Goal: Task Accomplishment & Management: Use online tool/utility

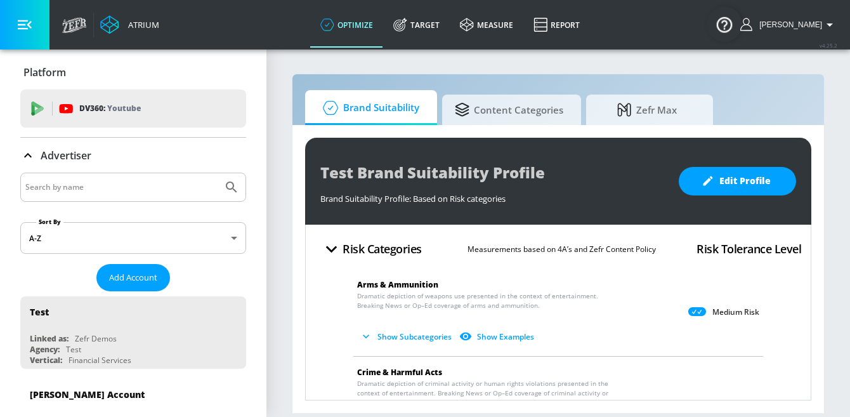
click at [114, 181] on input "Search by name" at bounding box center [121, 187] width 192 height 16
type input "hulu"
click at [218, 173] on button "Submit Search" at bounding box center [232, 187] width 28 height 28
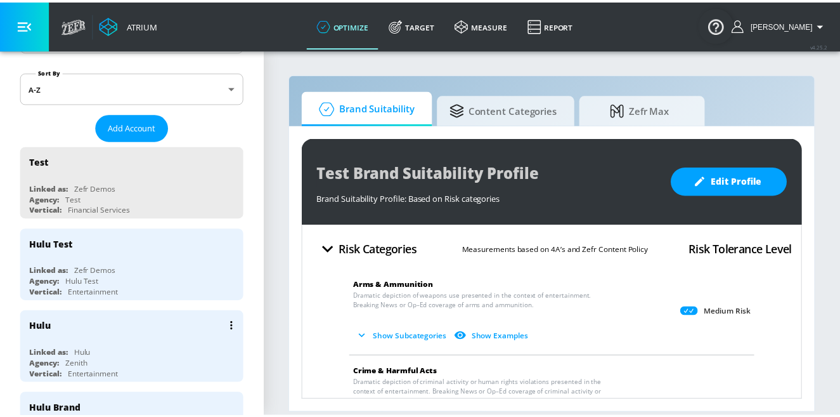
scroll to position [151, 0]
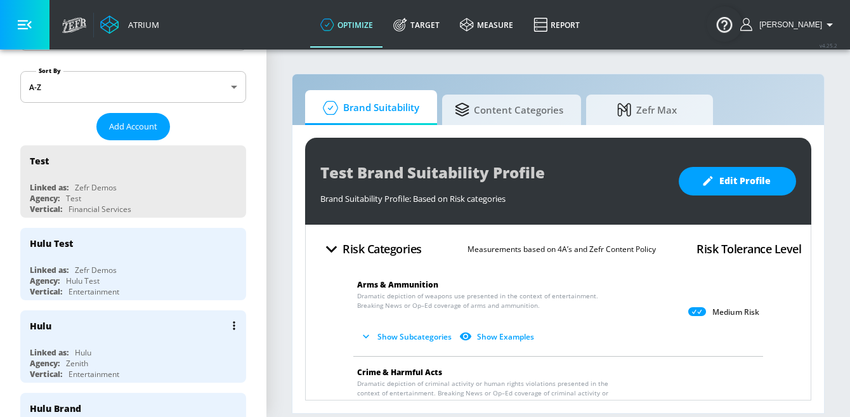
click at [113, 339] on div "Hulu Linked as: Hulu Agency: Zenith Vertical: Entertainment" at bounding box center [133, 346] width 226 height 72
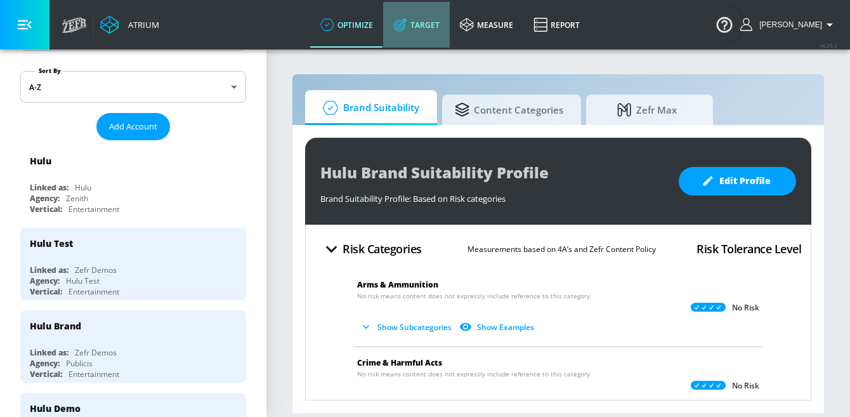
click at [431, 30] on link "Target" at bounding box center [416, 25] width 67 height 46
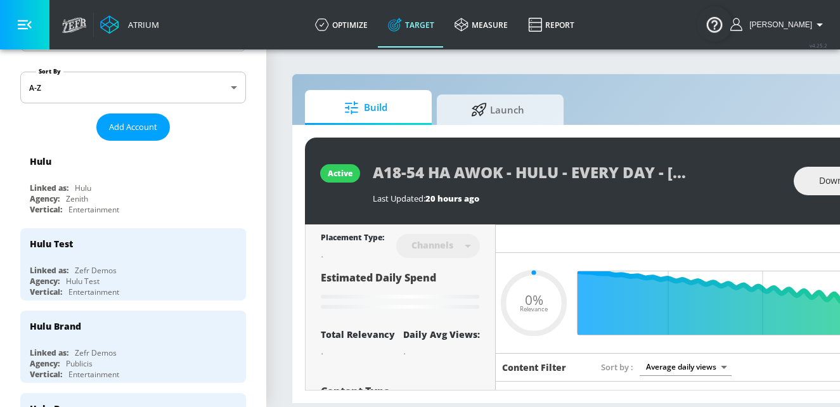
type input "0.05"
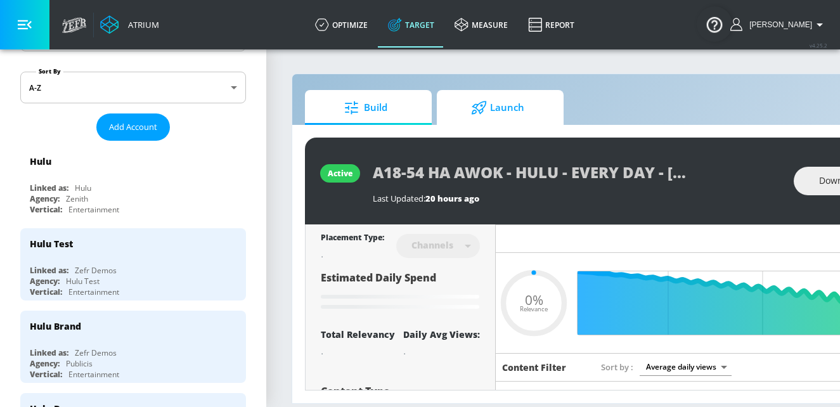
click at [482, 101] on icon at bounding box center [479, 107] width 15 height 13
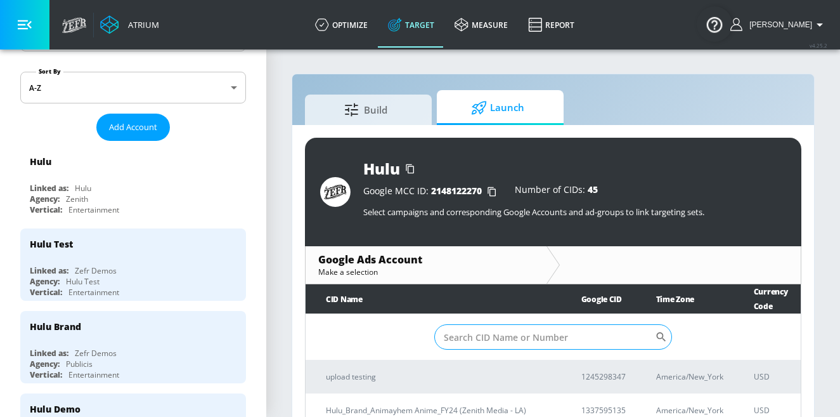
click at [492, 334] on input "Sort By" at bounding box center [544, 336] width 221 height 25
paste input "[PHONE_NUMBER]"
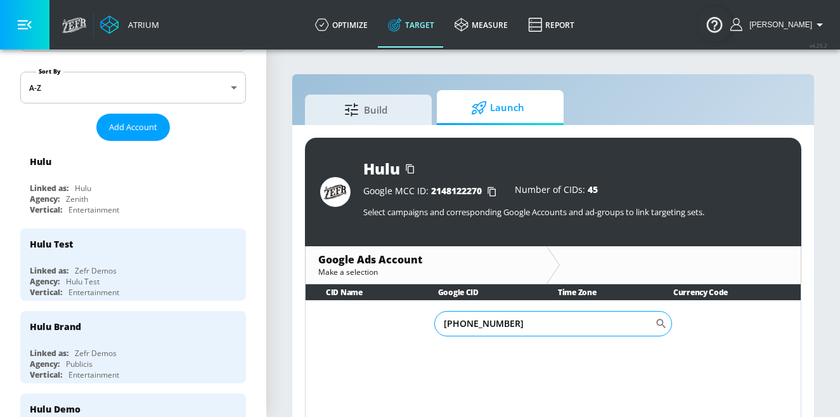
click at [461, 320] on input "[PHONE_NUMBER]" at bounding box center [544, 323] width 221 height 25
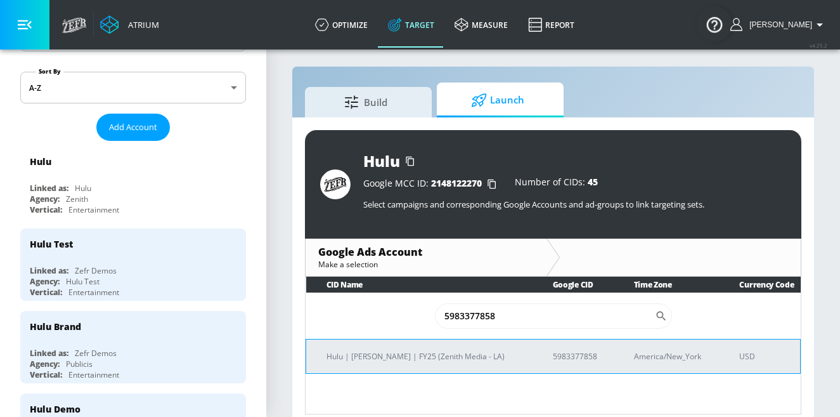
scroll to position [18, 0]
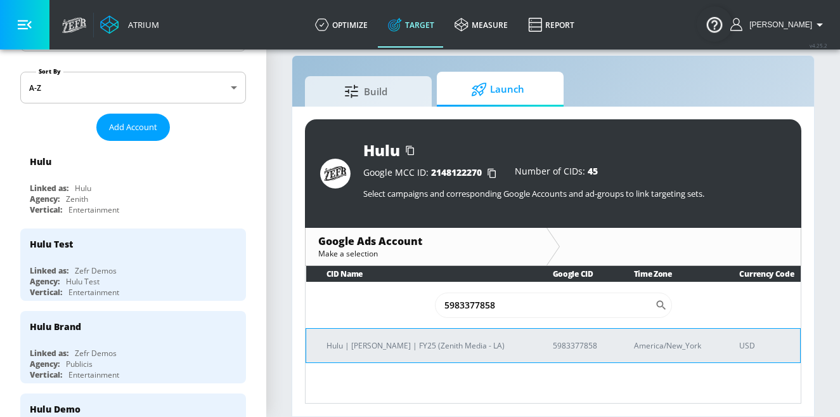
type input "5983377858"
click at [453, 353] on td "Hulu | [PERSON_NAME] | FY25 (Zenith Media - LA)" at bounding box center [419, 345] width 226 height 34
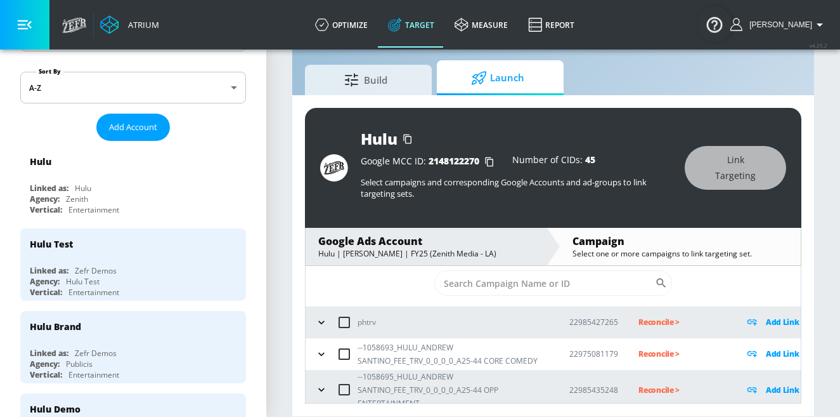
scroll to position [32, 0]
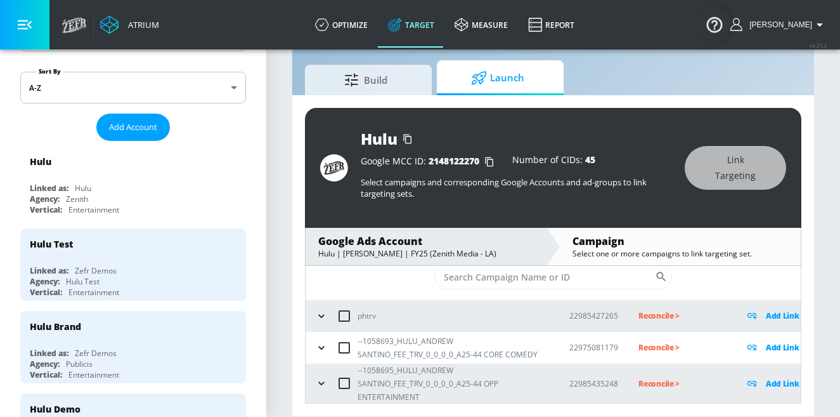
click at [323, 347] on icon "button" at bounding box center [321, 347] width 13 height 13
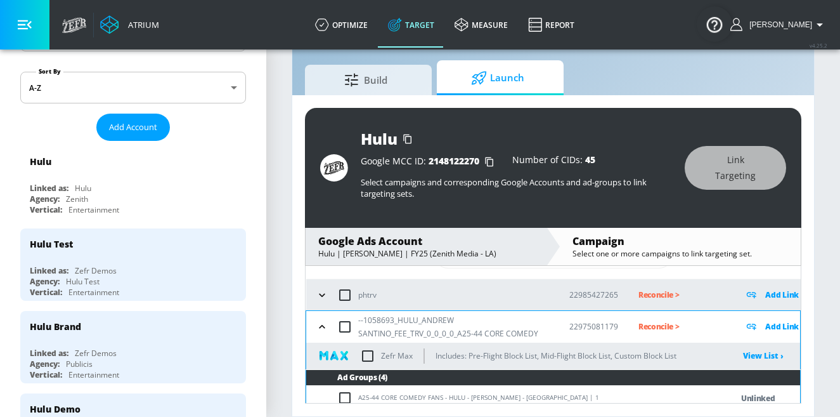
scroll to position [73, 0]
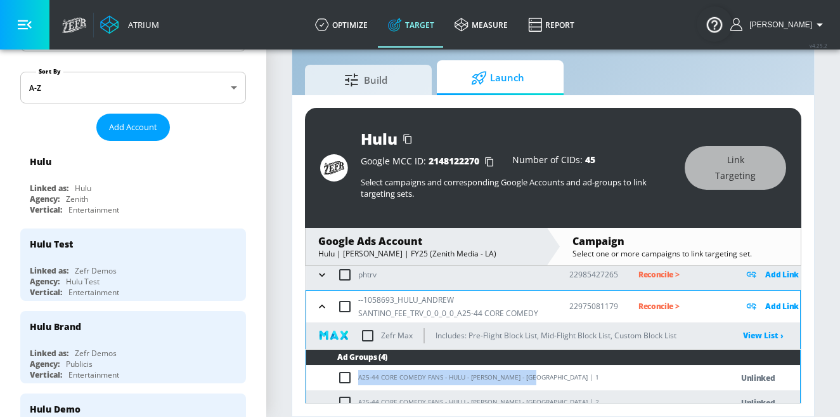
drag, startPoint x: 360, startPoint y: 377, endPoint x: 539, endPoint y: 377, distance: 178.8
click at [539, 377] on td "A25-44 CORE COMEDY FANS - HULU - [PERSON_NAME] - [GEOGRAPHIC_DATA] | 1" at bounding box center [506, 377] width 400 height 25
copy td "A25-44 CORE COMEDY FANS - HULU - [PERSON_NAME] - [GEOGRAPHIC_DATA]"
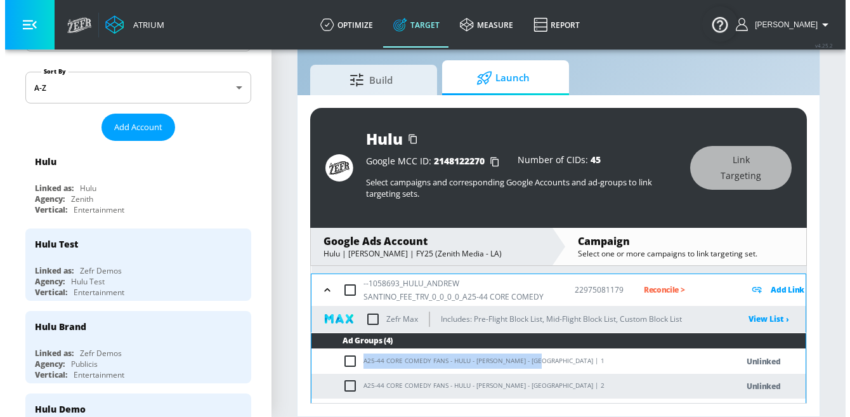
scroll to position [77, 0]
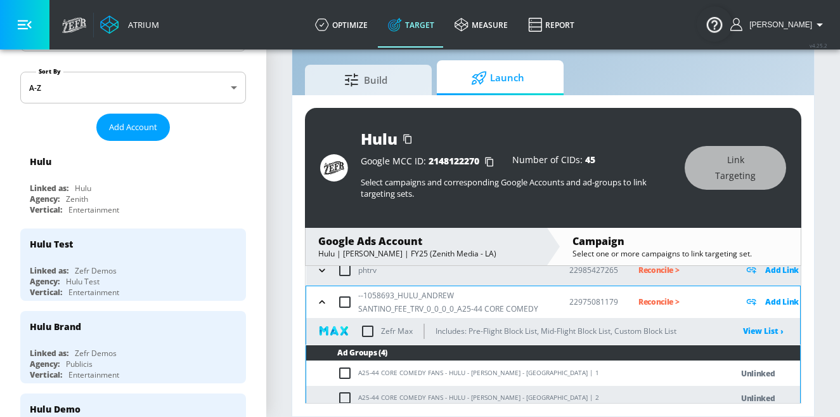
click at [763, 301] on p "Add Link" at bounding box center [782, 301] width 34 height 15
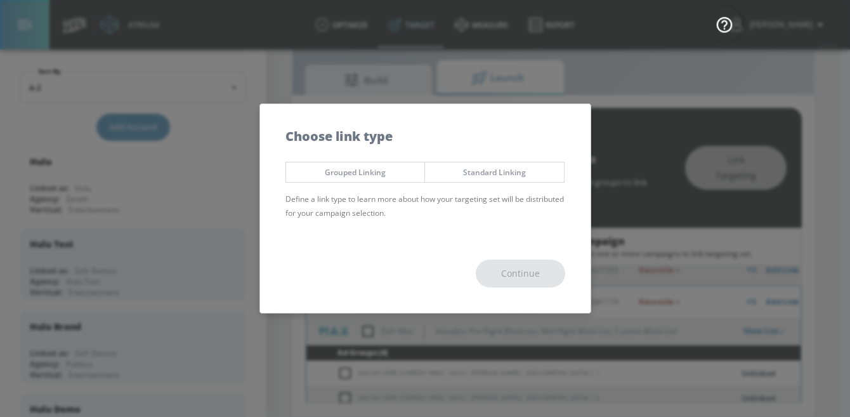
click at [341, 173] on span "Grouped Linking" at bounding box center [356, 172] width 120 height 13
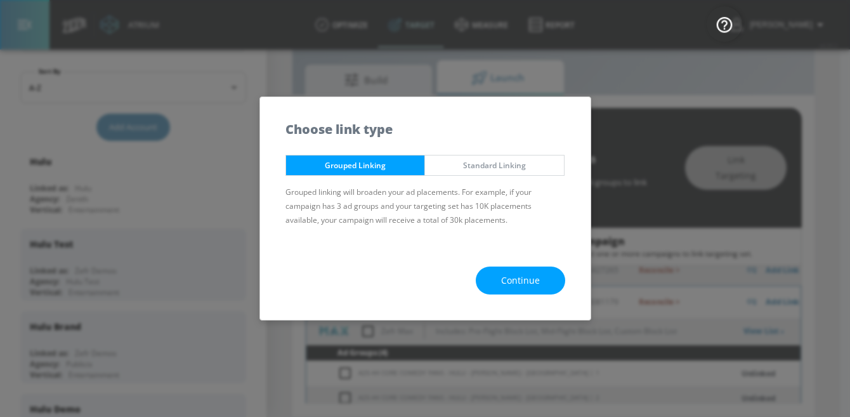
click at [547, 288] on button "Continue" at bounding box center [520, 280] width 89 height 29
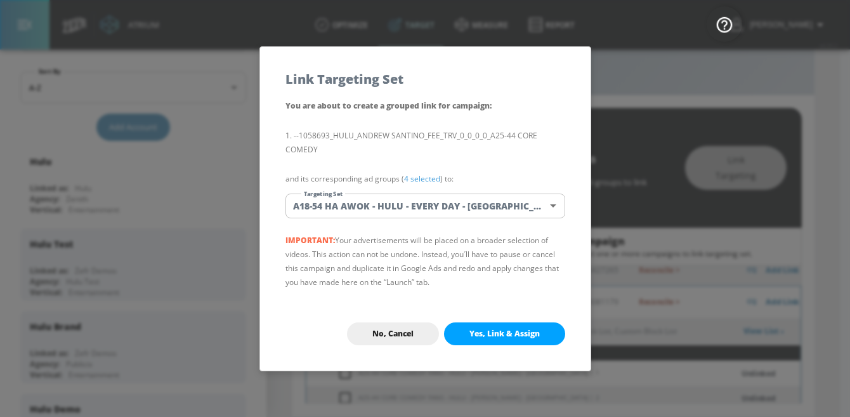
click at [421, 204] on body "Atrium optimize Target measure Report optimize Target measure Report v 4.25.2 […" at bounding box center [425, 193] width 850 height 446
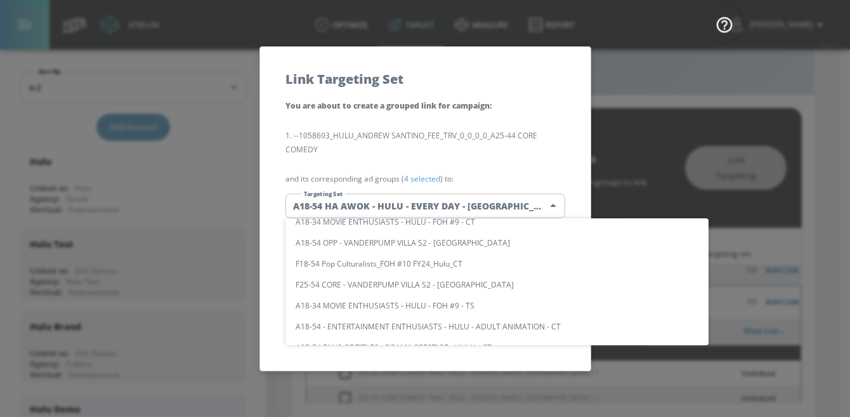
scroll to position [0, 0]
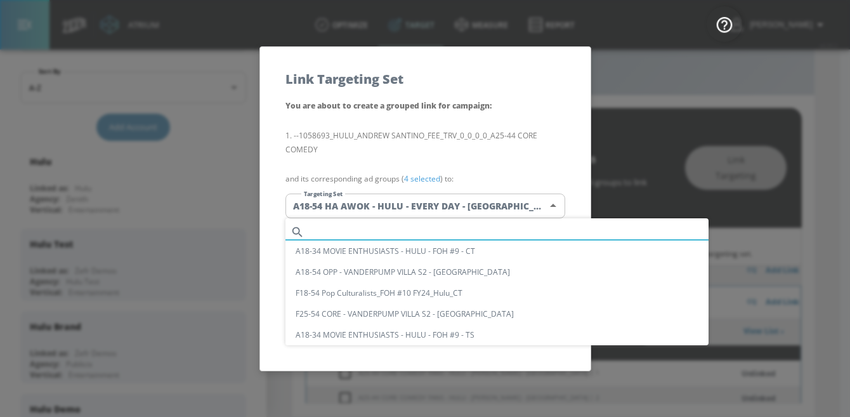
click at [374, 237] on input "text" at bounding box center [508, 231] width 399 height 17
paste input "A25-44 CORE COMEDY FANS - HULU - [PERSON_NAME] - [GEOGRAPHIC_DATA]"
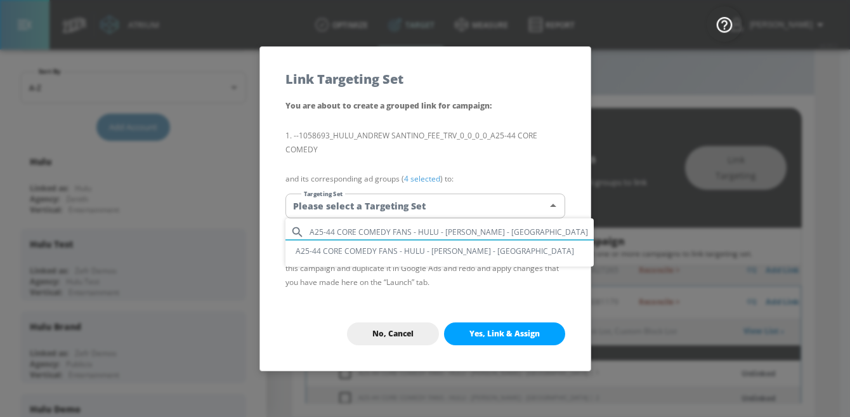
type input "A25-44 CORE COMEDY FANS - HULU - [PERSON_NAME] - [GEOGRAPHIC_DATA]"
click at [383, 257] on li "A25-44 CORE COMEDY FANS - HULU - [PERSON_NAME] - [GEOGRAPHIC_DATA]" at bounding box center [439, 250] width 308 height 21
type input "b0974ced-9080-4438-b617-3ba75dfe3dfe"
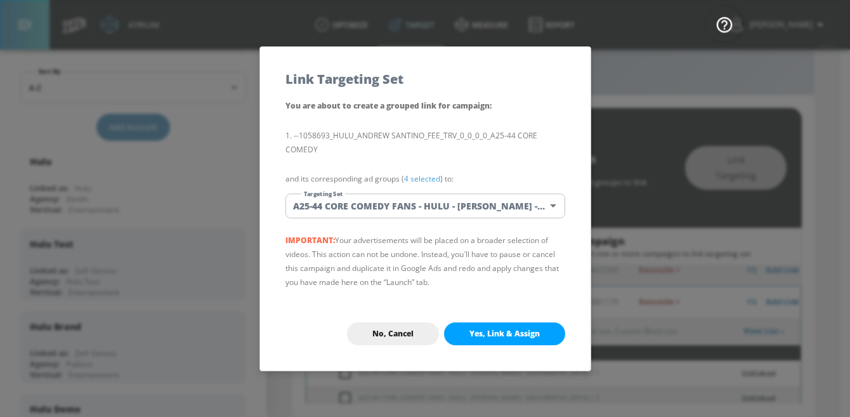
click at [473, 334] on span "Yes, Link & Assign" at bounding box center [504, 334] width 70 height 10
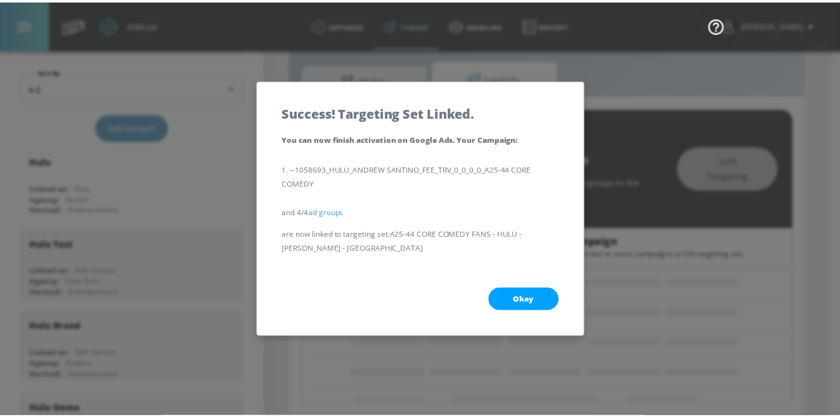
scroll to position [40, 0]
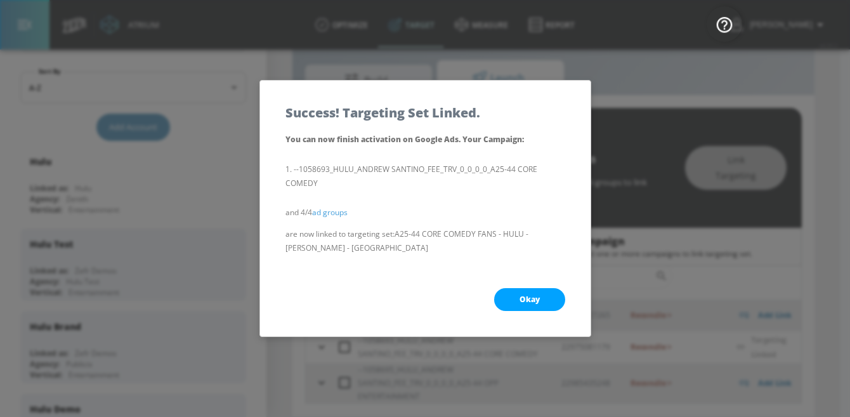
click at [536, 299] on span "Okay" at bounding box center [529, 299] width 20 height 10
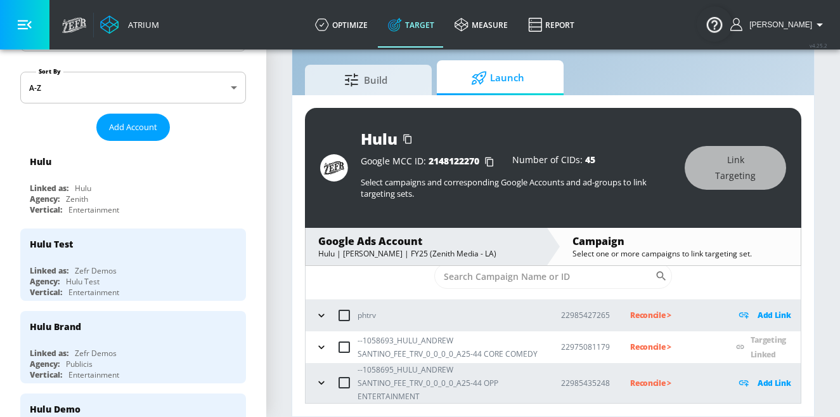
click at [315, 378] on icon "button" at bounding box center [321, 382] width 13 height 13
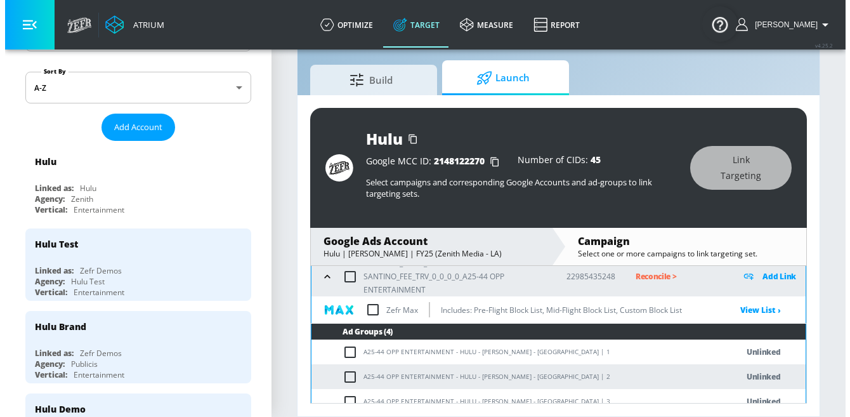
scroll to position [138, 0]
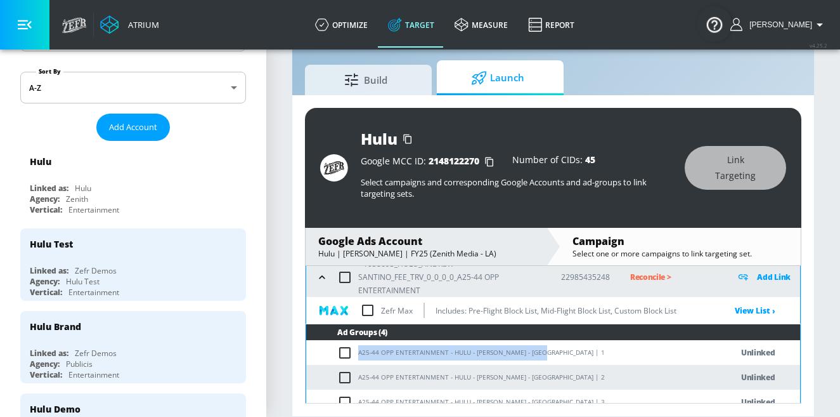
drag, startPoint x: 359, startPoint y: 360, endPoint x: 543, endPoint y: 361, distance: 183.9
click at [543, 361] on td "A25-44 OPP ENTERTAINMENT - HULU - [PERSON_NAME] - [GEOGRAPHIC_DATA] | 1" at bounding box center [506, 352] width 400 height 25
copy td "A25-44 OPP ENTERTAINMENT - HULU - [PERSON_NAME] - [GEOGRAPHIC_DATA]"
click at [763, 284] on p "Add Link" at bounding box center [774, 277] width 34 height 15
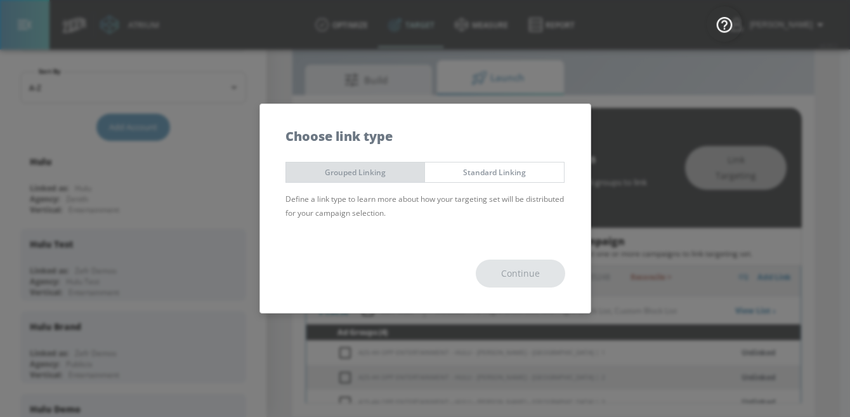
click at [322, 171] on span "Grouped Linking" at bounding box center [356, 172] width 120 height 13
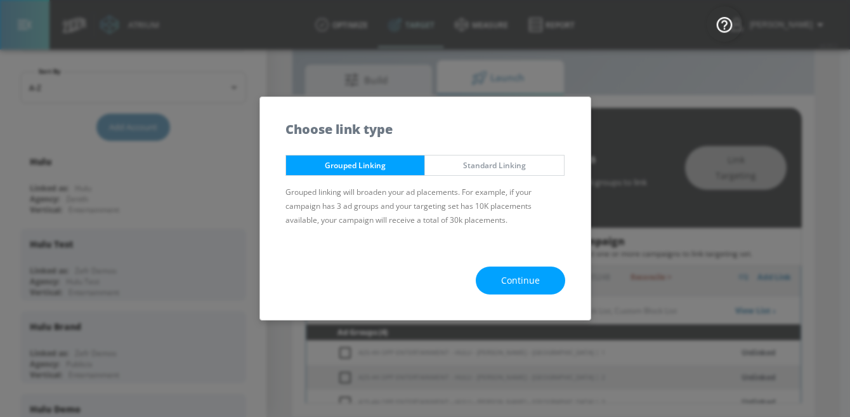
click at [510, 281] on span "Continue" at bounding box center [520, 281] width 39 height 16
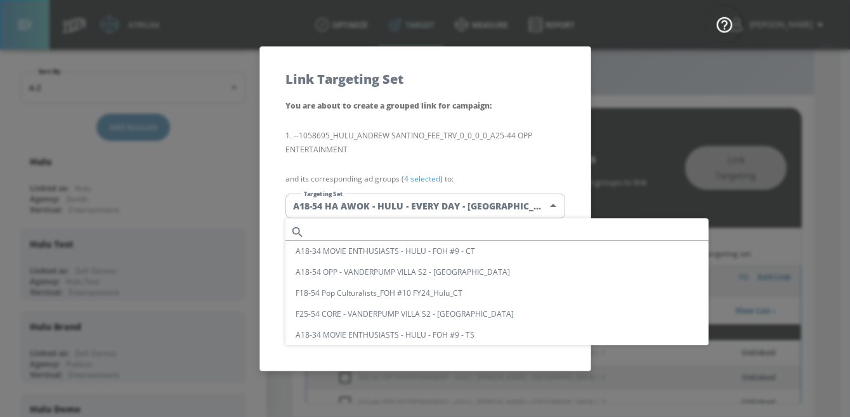
click at [408, 209] on body "Atrium optimize Target measure Report optimize Target measure Report v 4.25.2 […" at bounding box center [425, 193] width 850 height 446
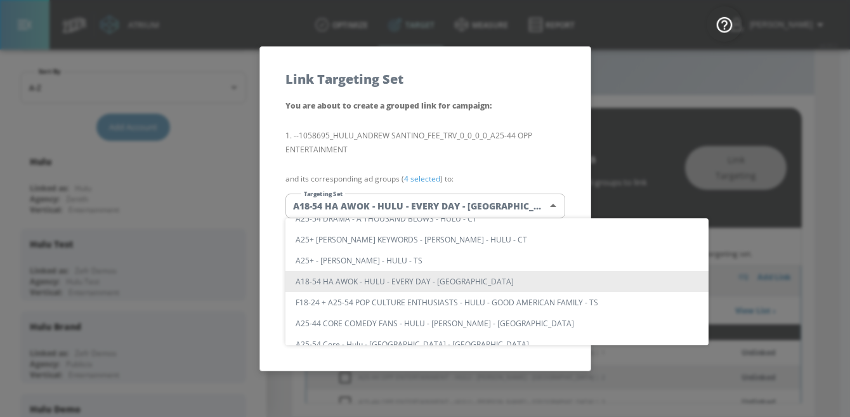
scroll to position [0, 0]
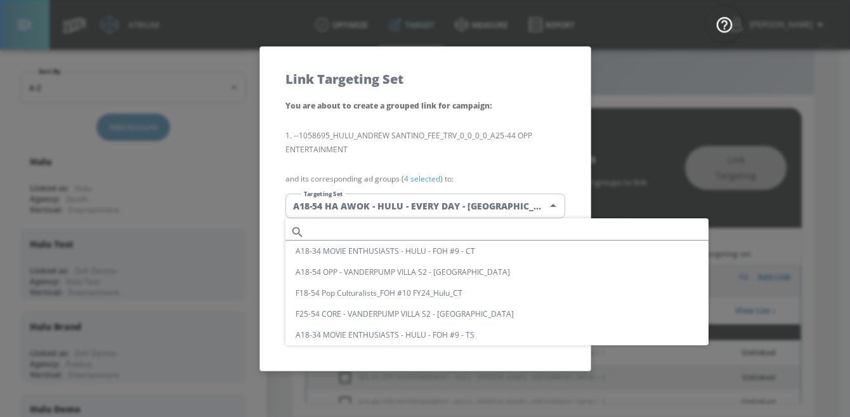
click at [345, 236] on input "text" at bounding box center [508, 231] width 399 height 17
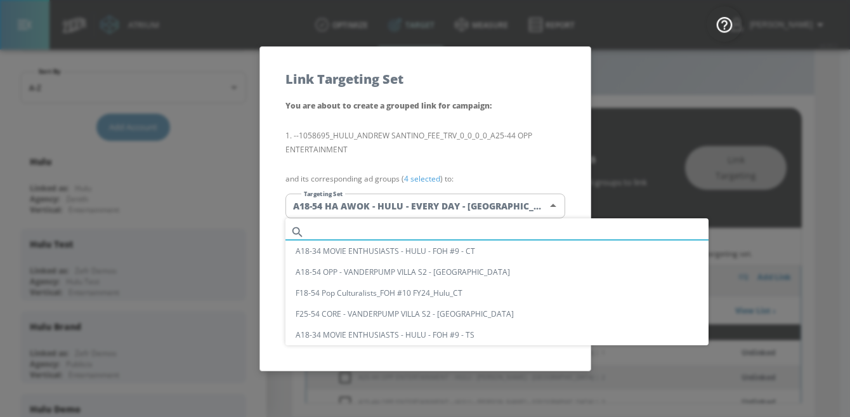
paste input "A25-44 OPP ENTERTAINMENT - HULU - [PERSON_NAME] - [GEOGRAPHIC_DATA]"
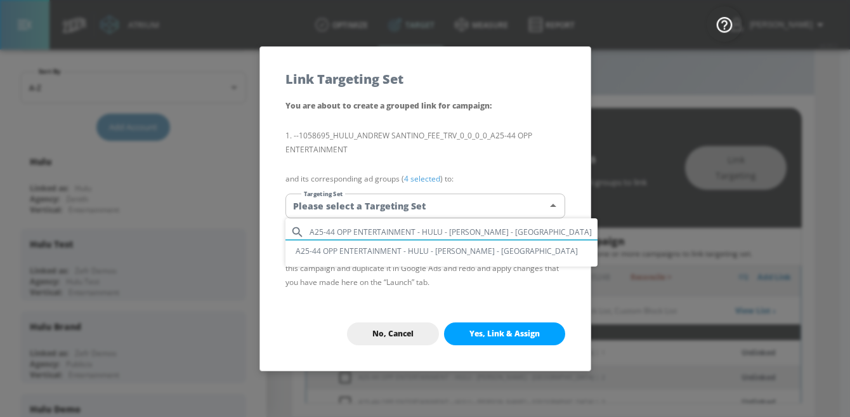
type input "A25-44 OPP ENTERTAINMENT - HULU - [PERSON_NAME] - [GEOGRAPHIC_DATA]"
click at [378, 250] on li "A25-44 OPP ENTERTAINMENT - HULU - [PERSON_NAME] - [GEOGRAPHIC_DATA]" at bounding box center [441, 250] width 312 height 21
type input "8b2a08c7-dfa1-4841-abd7-2e7c911dfc01"
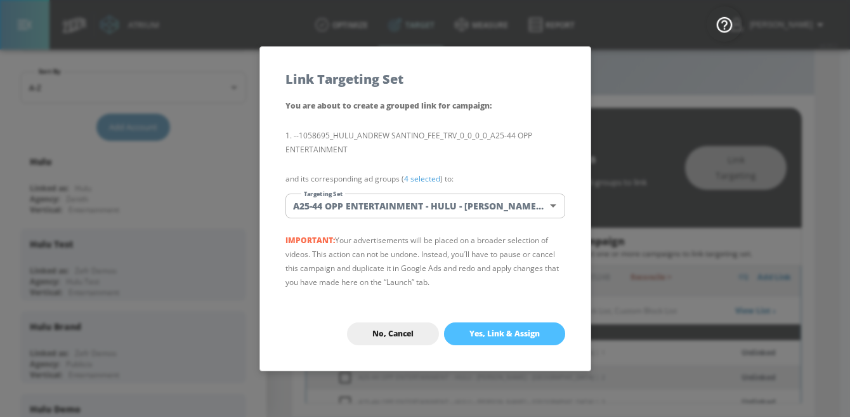
click at [518, 336] on span "Yes, Link & Assign" at bounding box center [504, 334] width 70 height 10
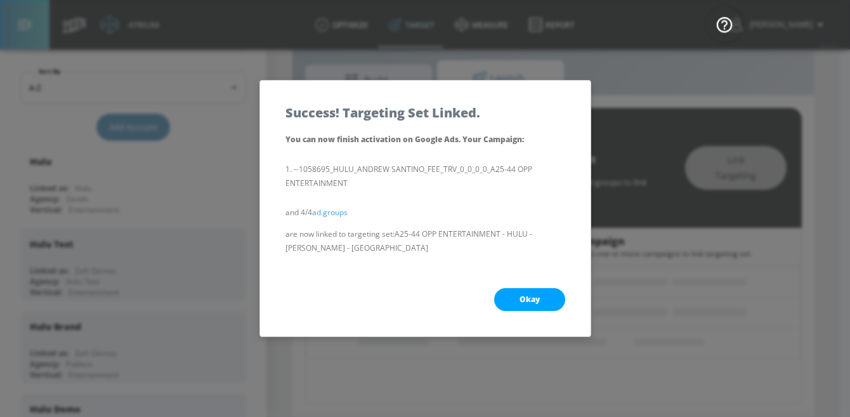
scroll to position [133, 0]
click at [533, 309] on button "Okay" at bounding box center [529, 299] width 71 height 23
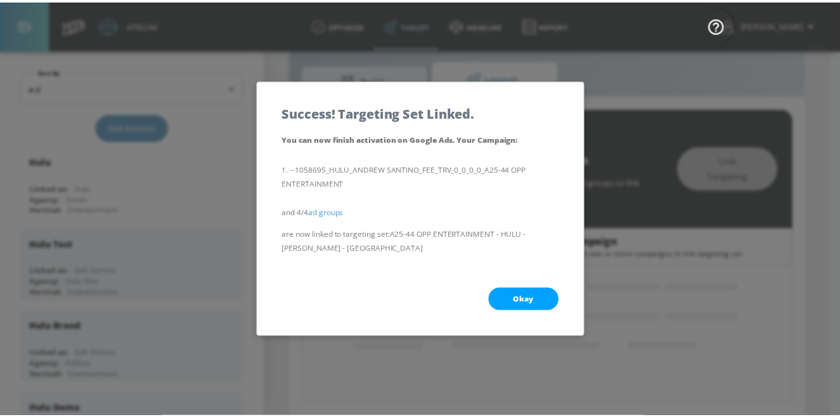
scroll to position [40, 0]
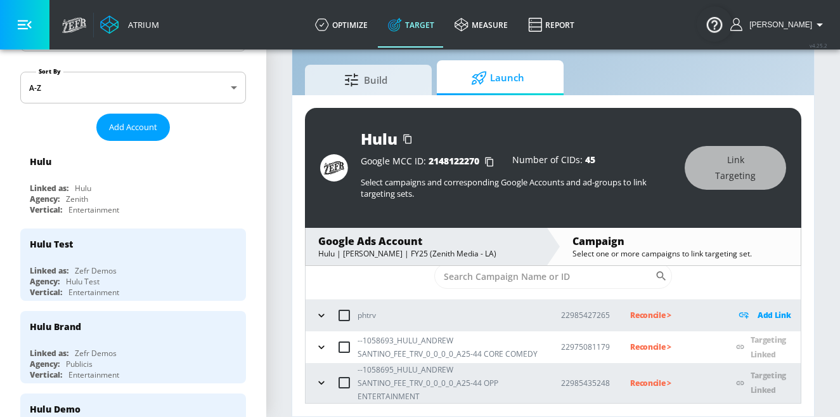
click at [649, 344] on p "Reconcile >" at bounding box center [673, 346] width 86 height 15
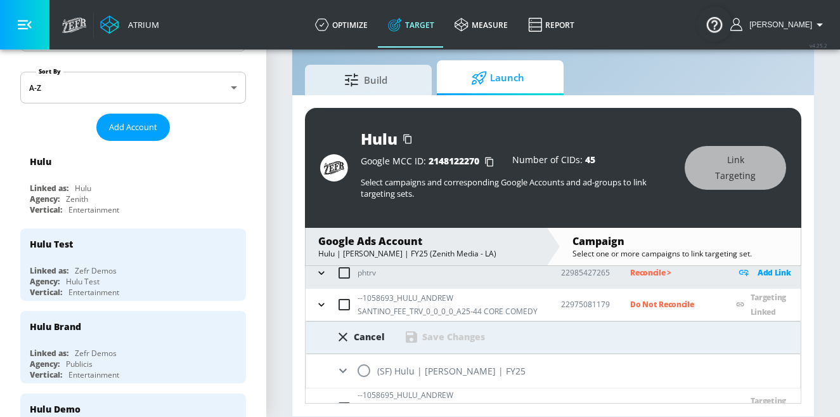
scroll to position [108, 0]
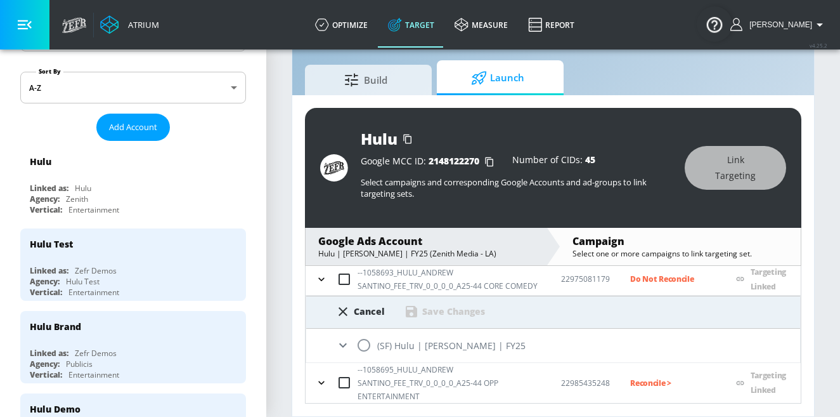
click at [352, 347] on input "radio" at bounding box center [364, 345] width 27 height 27
radio input "true"
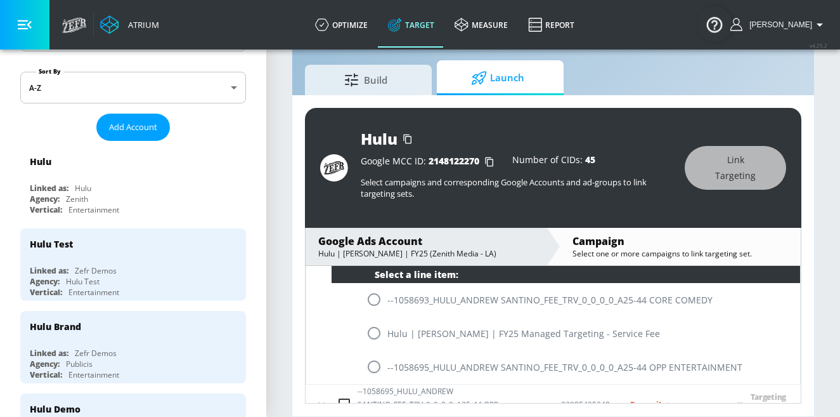
scroll to position [197, 0]
click at [379, 309] on input "radio" at bounding box center [374, 299] width 27 height 27
radio input "true"
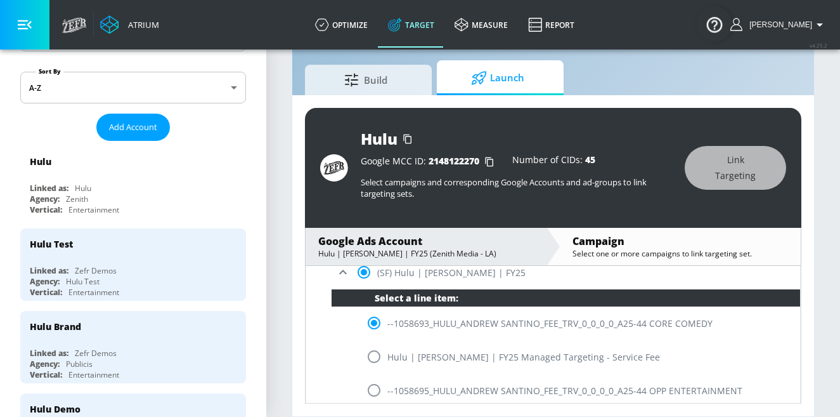
scroll to position [85, 0]
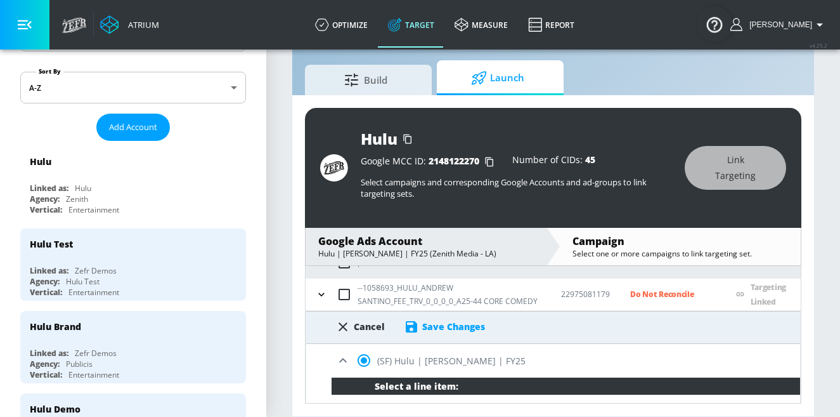
click at [445, 329] on div "Save Changes" at bounding box center [453, 326] width 63 height 12
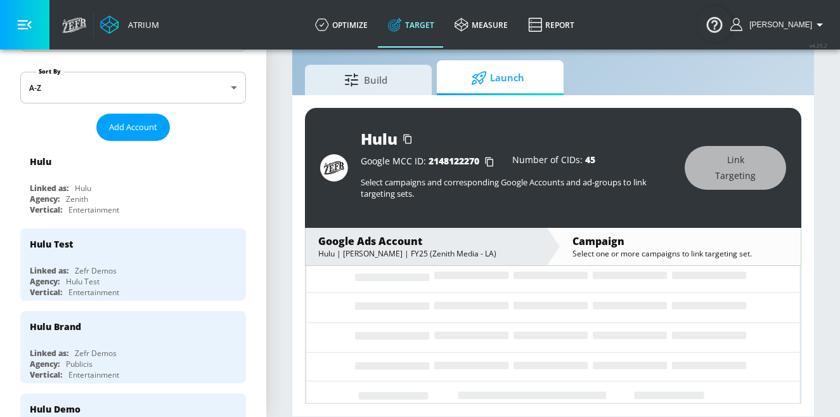
scroll to position [40, 0]
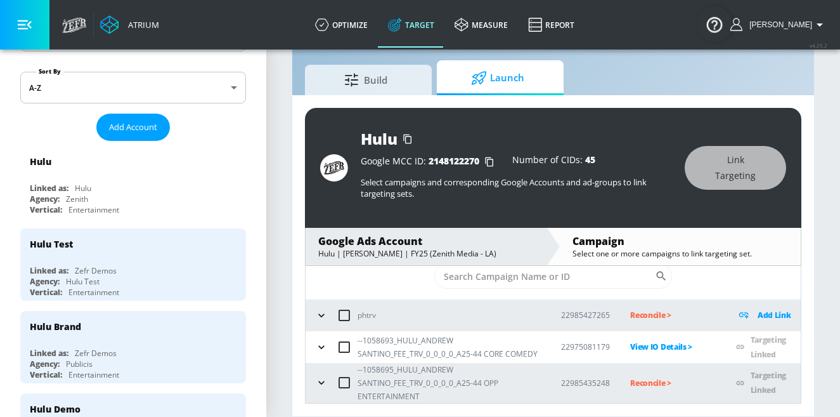
click at [630, 378] on p "Reconcile >" at bounding box center [673, 382] width 86 height 15
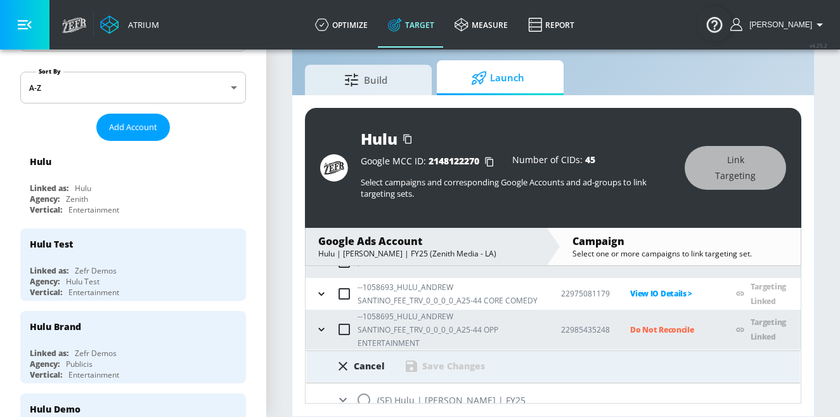
scroll to position [108, 0]
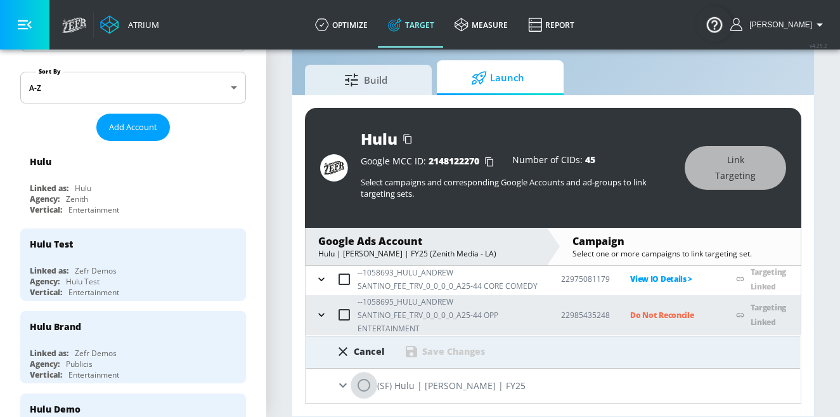
click at [360, 378] on input "radio" at bounding box center [364, 385] width 27 height 27
radio input "true"
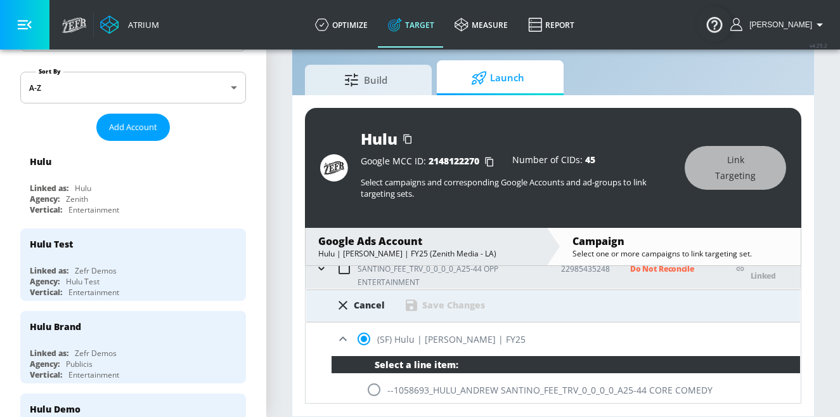
scroll to position [216, 0]
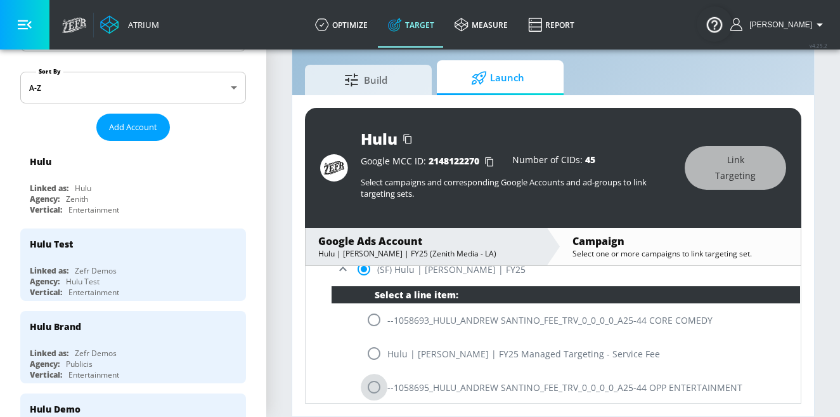
click at [380, 378] on input "radio" at bounding box center [374, 387] width 27 height 27
radio input "true"
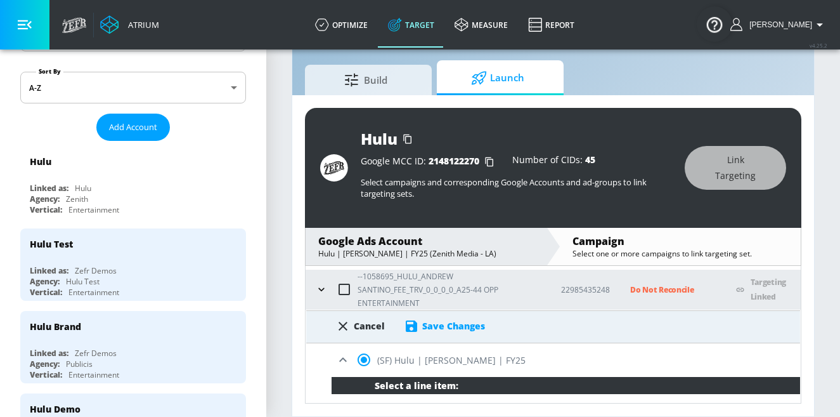
scroll to position [126, 0]
click at [472, 332] on div "Save Changes" at bounding box center [453, 326] width 63 height 12
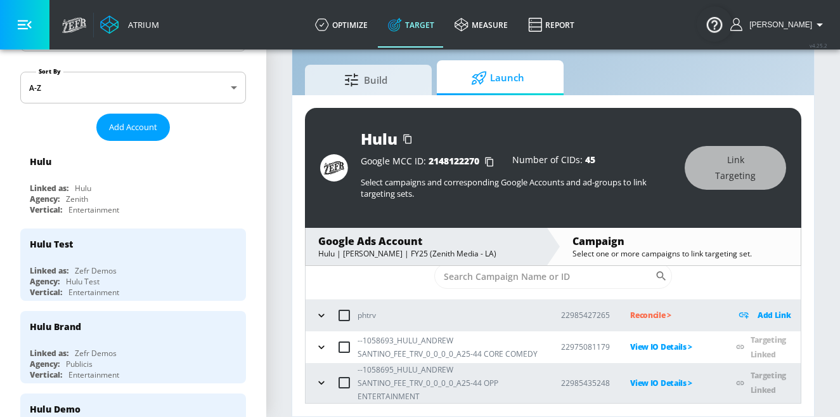
scroll to position [40, 0]
click at [322, 342] on icon "button" at bounding box center [321, 347] width 13 height 13
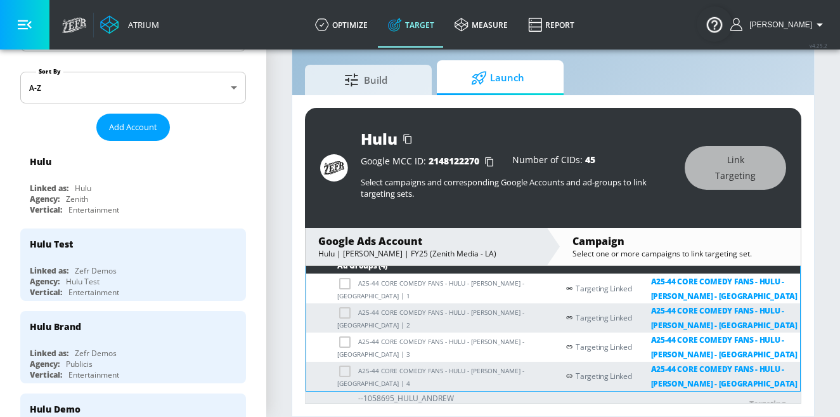
scroll to position [155, 0]
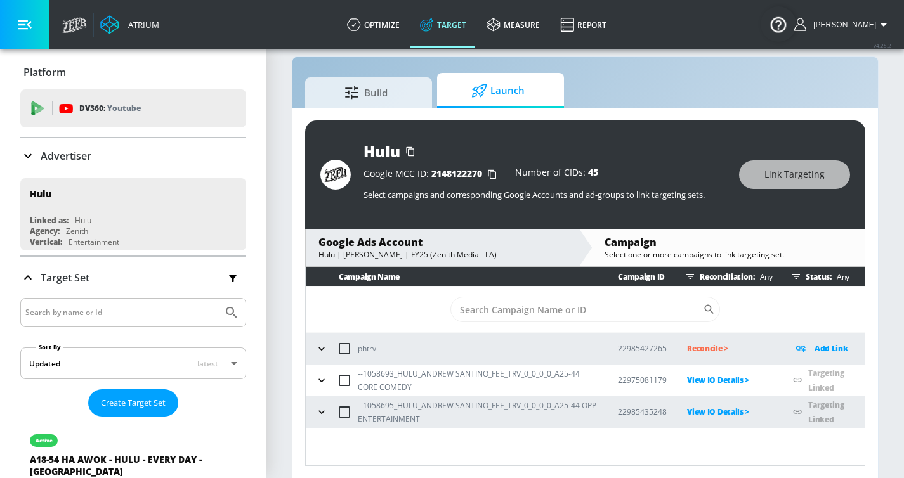
click at [320, 384] on icon "button" at bounding box center [321, 380] width 13 height 13
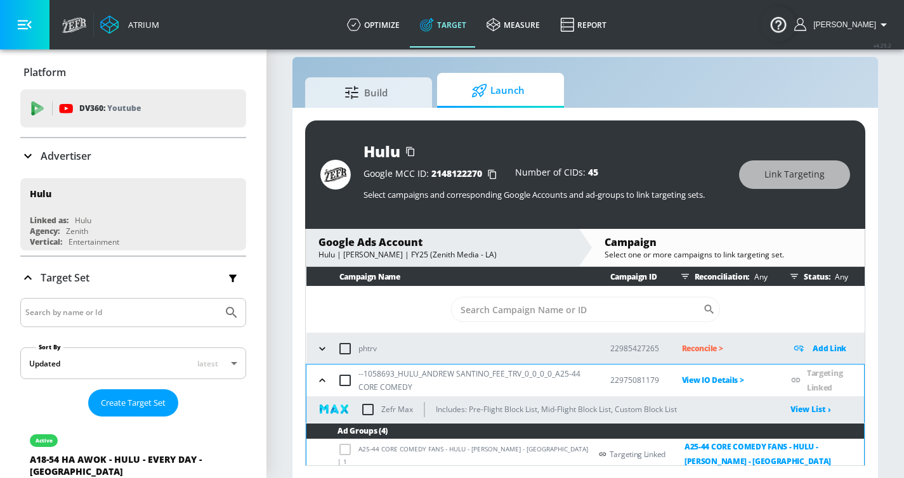
scroll to position [18, 0]
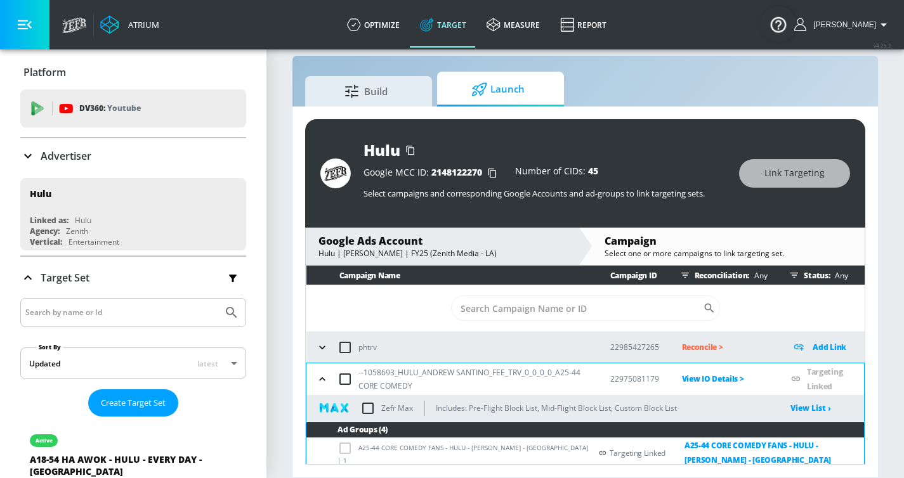
click at [370, 408] on input "checkbox" at bounding box center [368, 408] width 27 height 27
checkbox input "true"
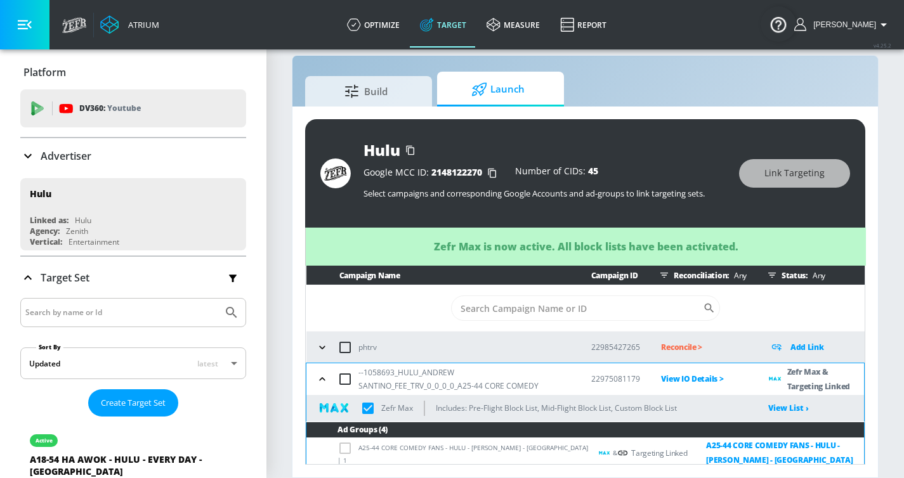
click at [313, 377] on button "button" at bounding box center [322, 379] width 19 height 19
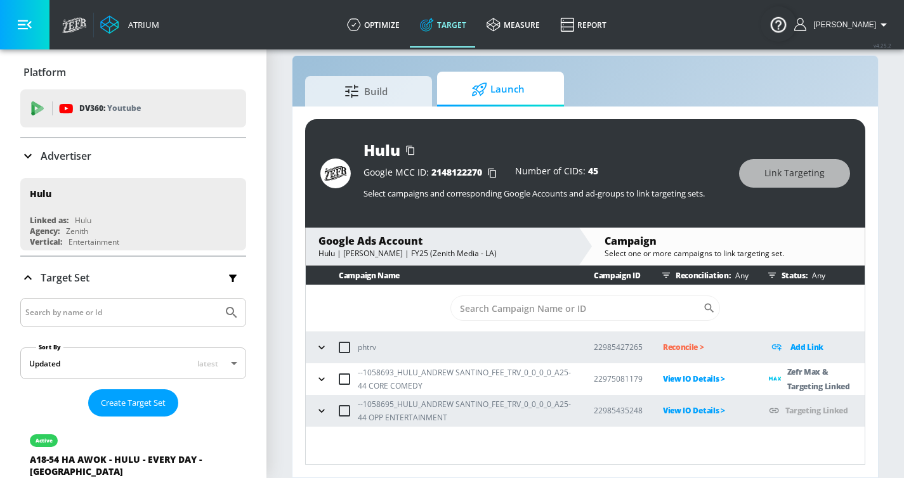
click at [316, 408] on icon "button" at bounding box center [321, 411] width 13 height 13
